Goal: Information Seeking & Learning: Learn about a topic

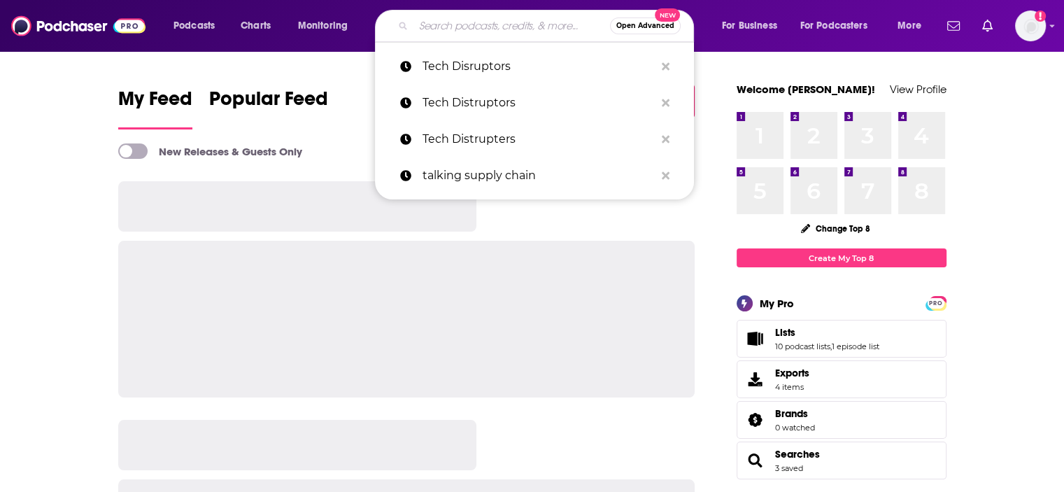
click at [436, 24] on input "Search podcasts, credits, & more..." at bounding box center [511, 26] width 197 height 22
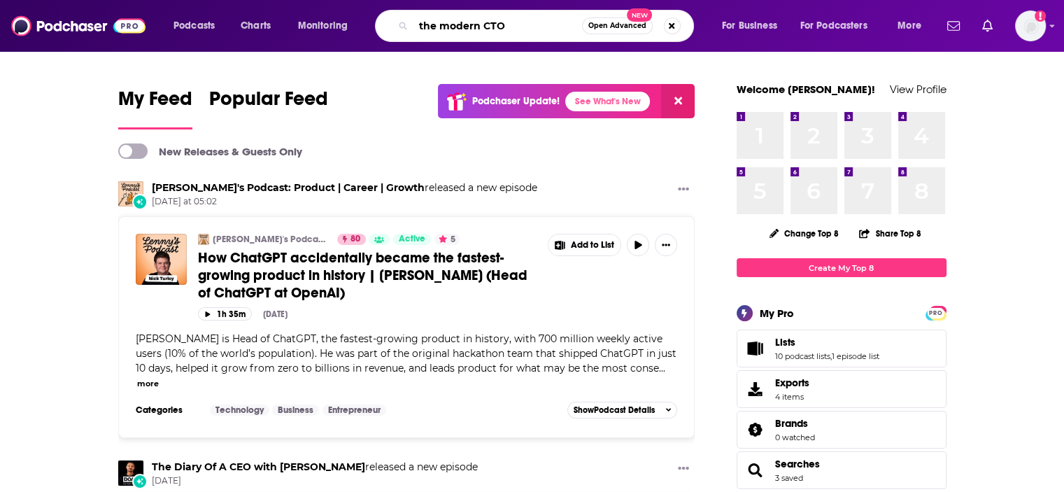
type input "the modern CTO"
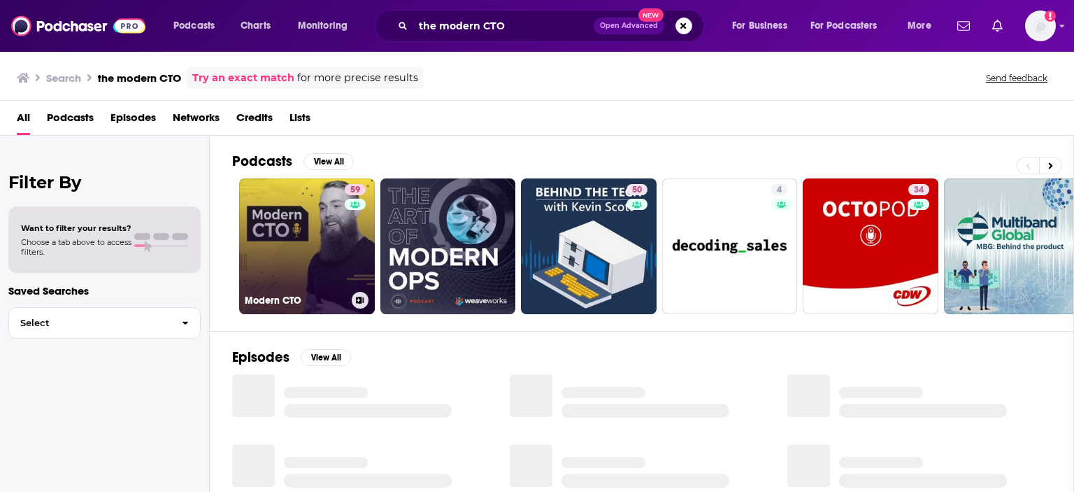
click at [330, 220] on link "59 Modern CTO" at bounding box center [307, 246] width 136 height 136
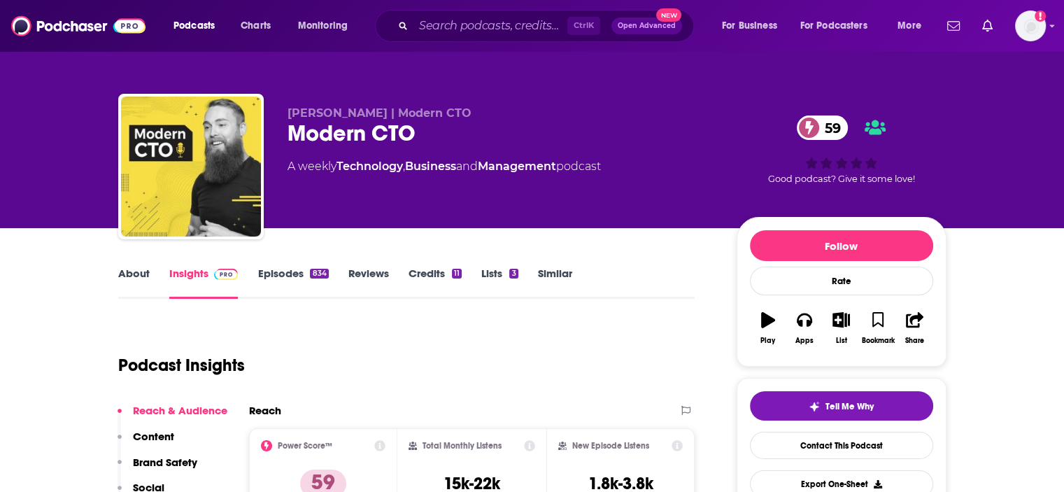
click at [134, 270] on link "About" at bounding box center [133, 283] width 31 height 32
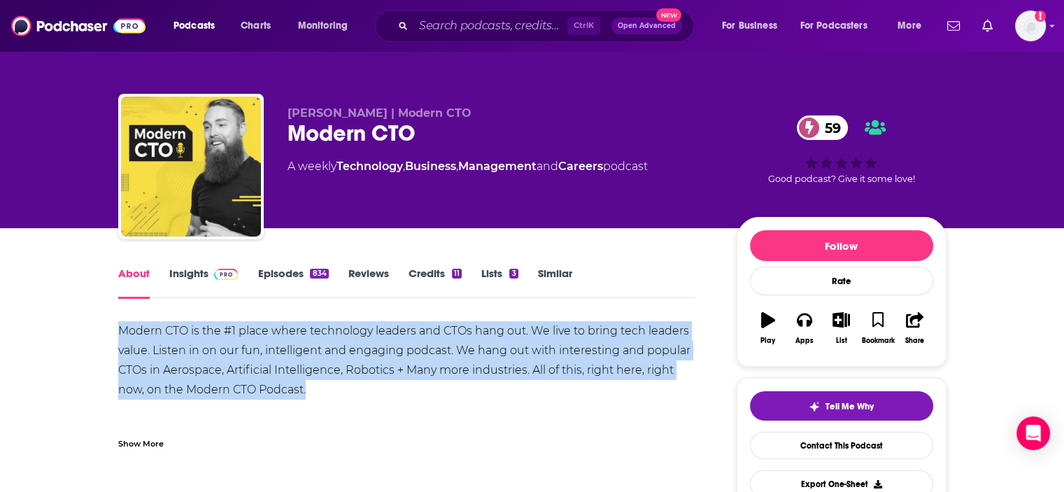
drag, startPoint x: 119, startPoint y: 328, endPoint x: 314, endPoint y: 394, distance: 205.9
click at [314, 394] on div "Modern CTO is the #1 place where technology leaders and CTOs hang out. We live …" at bounding box center [406, 380] width 577 height 118
copy div "Modern CTO is the #1 place where technology leaders and CTOs hang out. We live …"
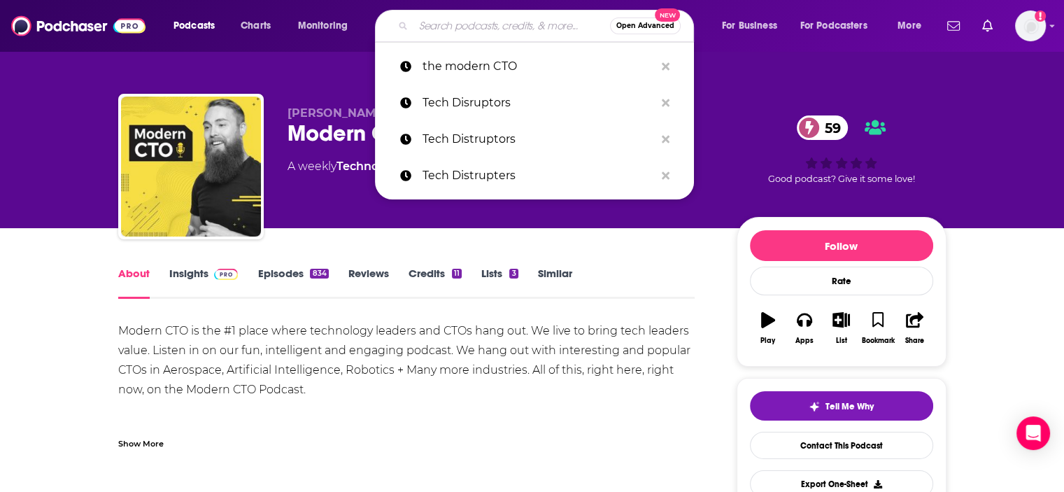
click at [436, 34] on input "Search podcasts, credits, & more..." at bounding box center [511, 26] width 197 height 22
type input "X"
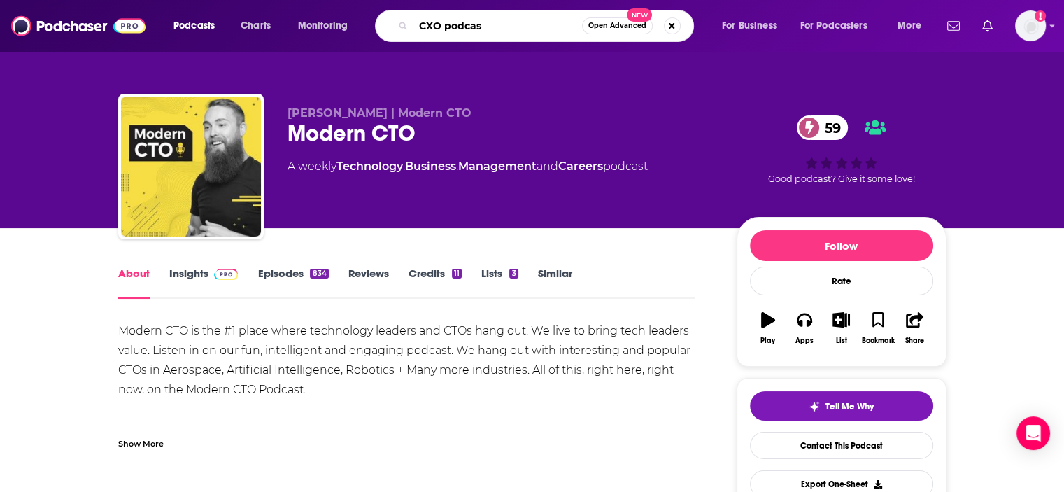
type input "CXO podcast"
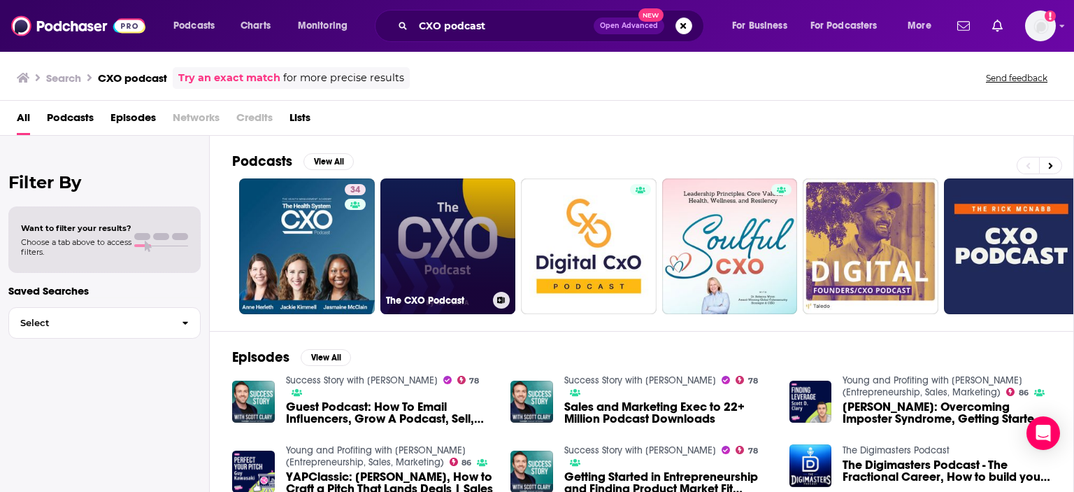
click at [451, 238] on link "The CXO Podcast" at bounding box center [449, 246] width 136 height 136
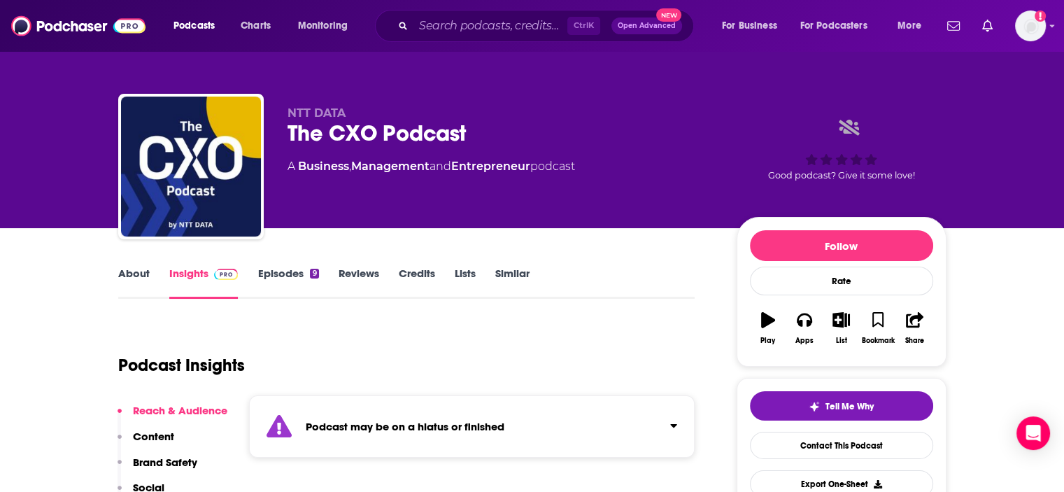
click at [139, 267] on link "About" at bounding box center [133, 283] width 31 height 32
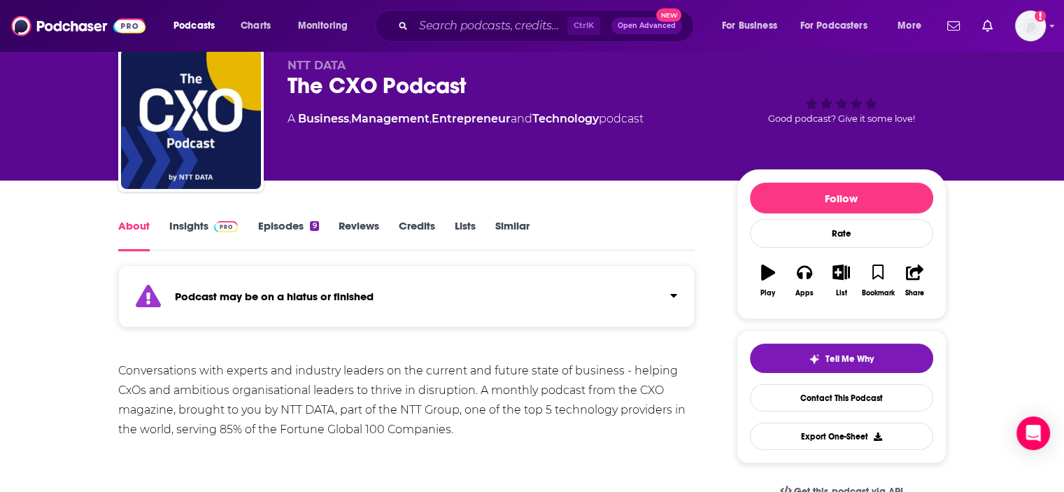
scroll to position [52, 0]
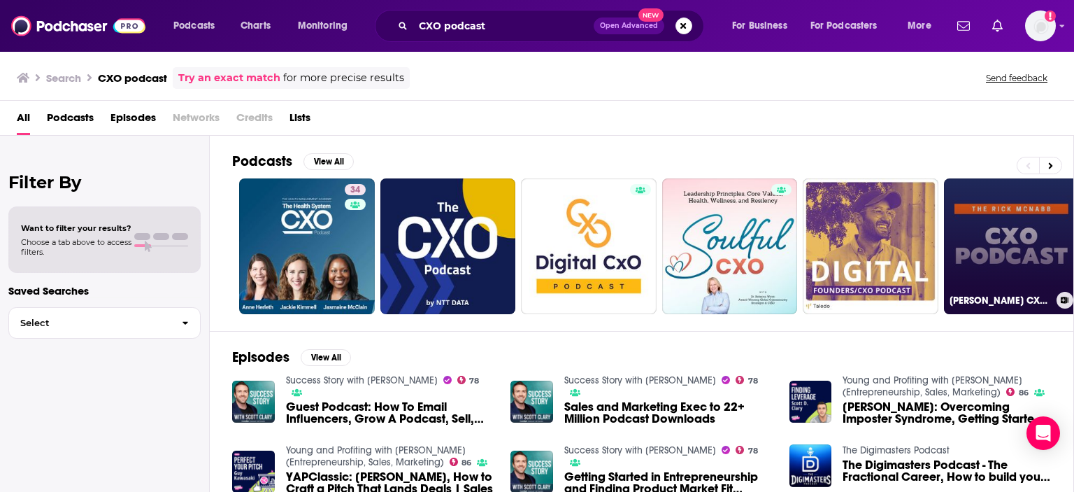
click at [1032, 243] on link "[PERSON_NAME] CXO Podcast" at bounding box center [1012, 246] width 136 height 136
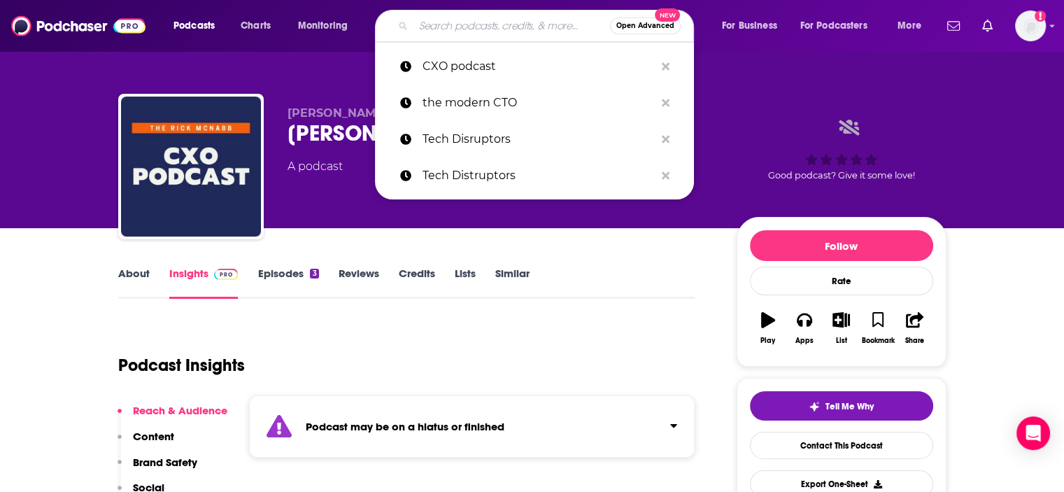
click at [466, 27] on input "Search podcasts, credits, & more..." at bounding box center [511, 26] width 197 height 22
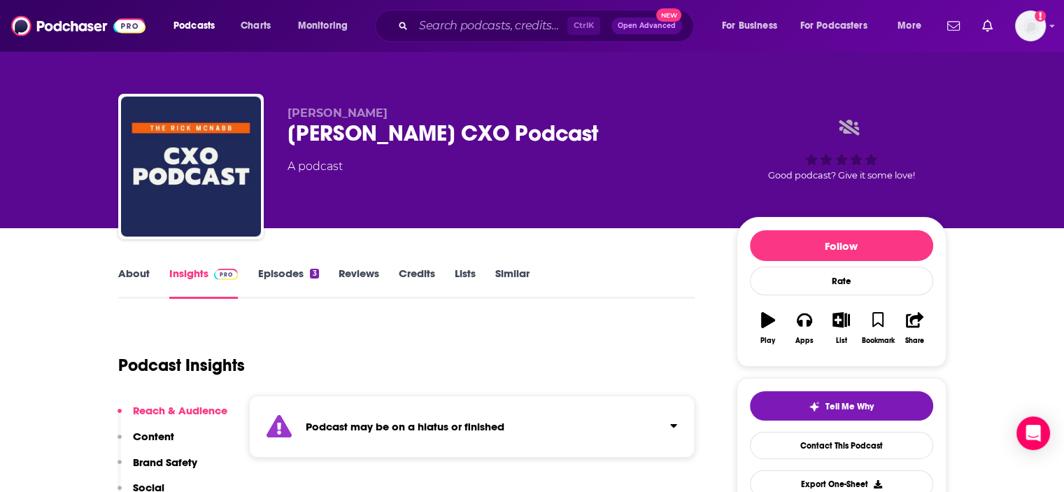
click at [470, 2] on div "Podcasts Charts Monitoring Ctrl K Open Advanced New For Business For Podcasters…" at bounding box center [532, 26] width 1064 height 52
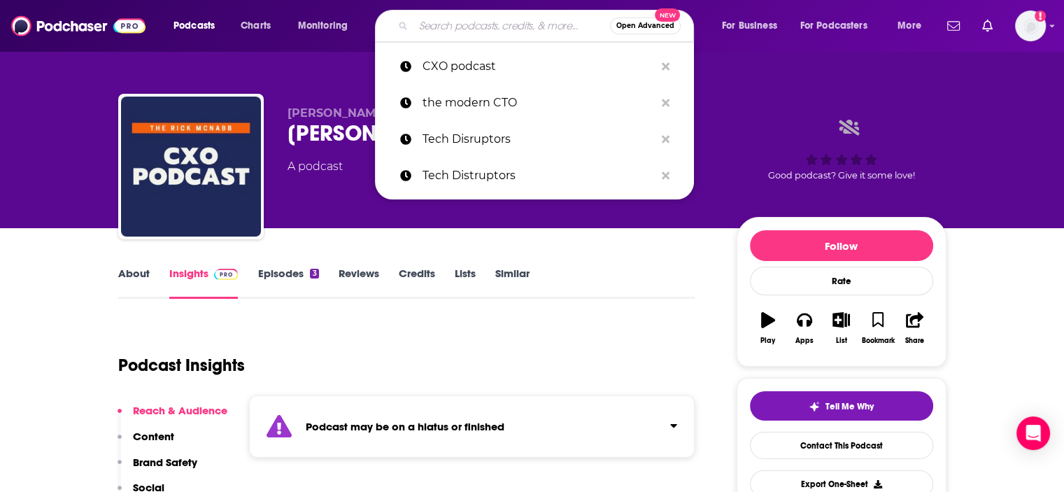
click at [460, 33] on input "Search podcasts, credits, & more..." at bounding box center [511, 26] width 197 height 22
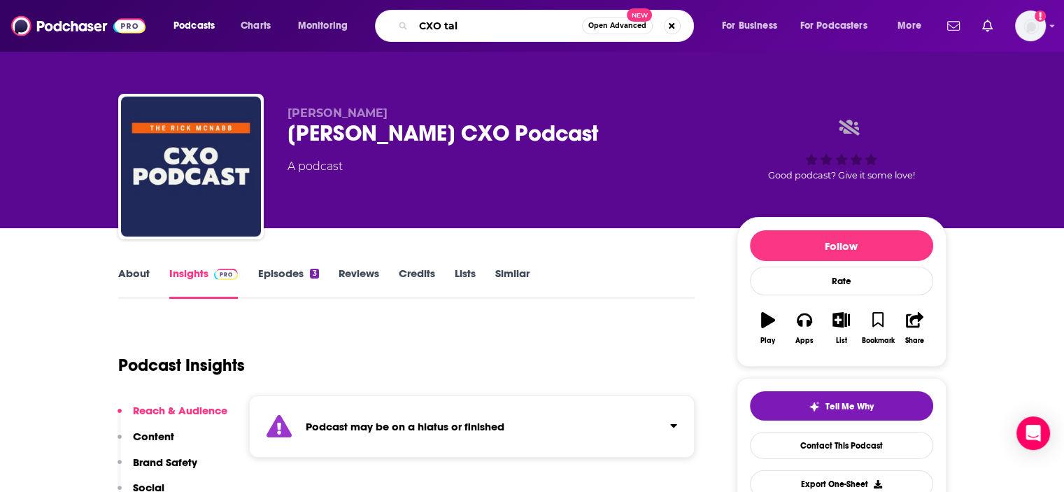
type input "CXO talk"
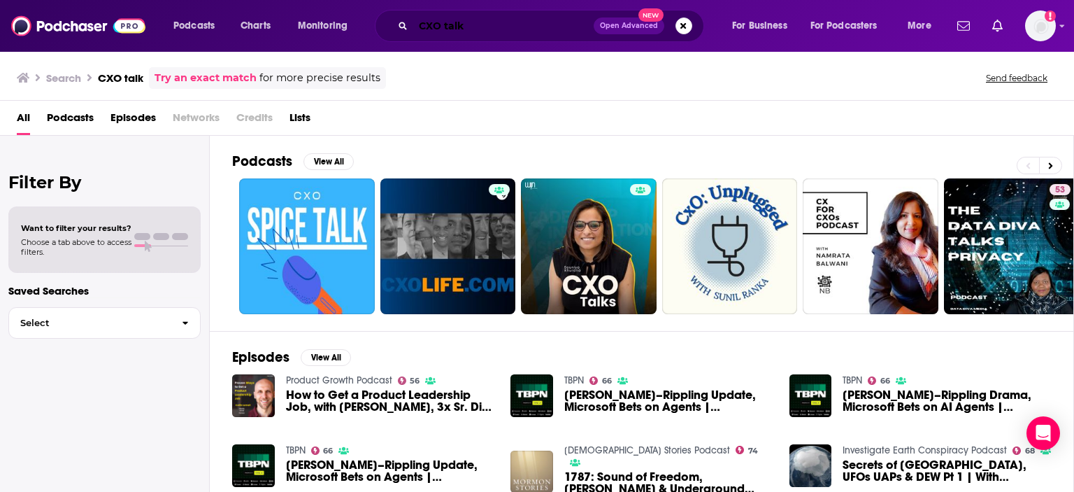
click at [442, 24] on input "CXO talk" at bounding box center [503, 26] width 180 height 22
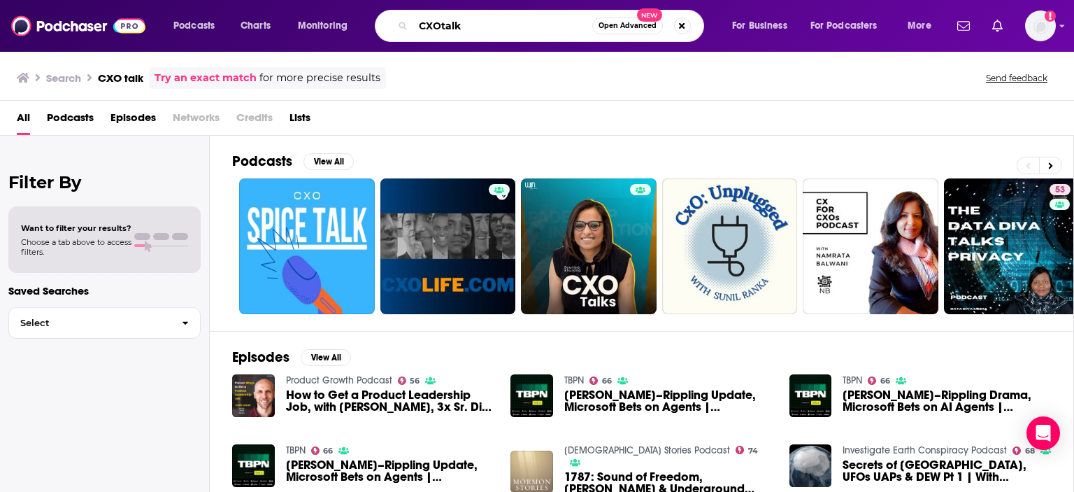
type input "CXOtalk"
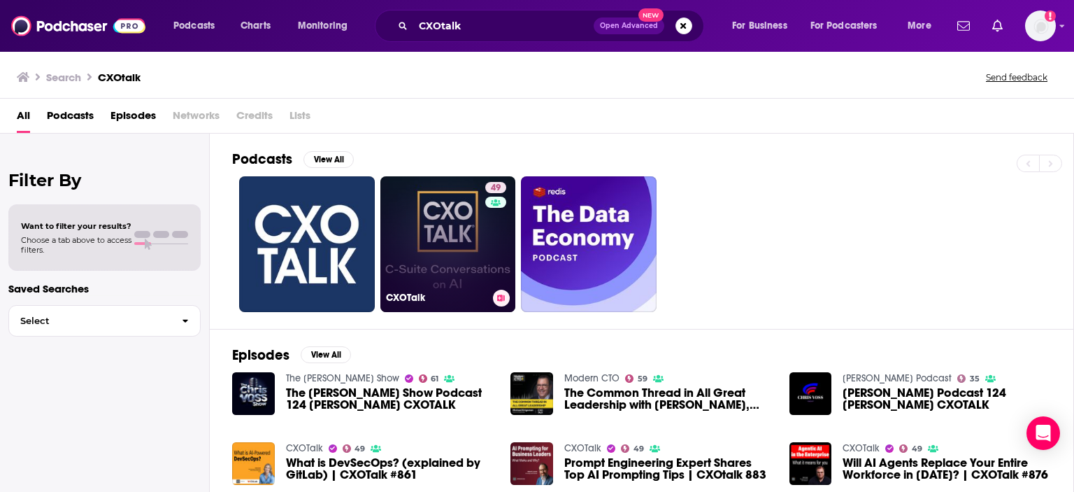
click at [469, 257] on link "49 CXOTalk" at bounding box center [449, 244] width 136 height 136
